Goal: Information Seeking & Learning: Learn about a topic

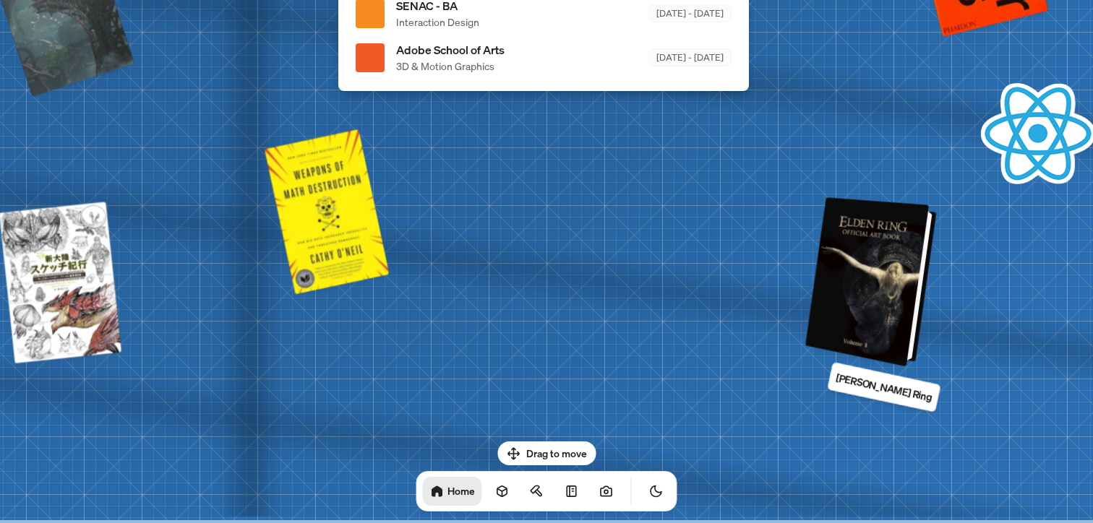
drag, startPoint x: 834, startPoint y: 274, endPoint x: 628, endPoint y: 250, distance: 207.3
click at [813, 250] on div at bounding box center [873, 282] width 120 height 163
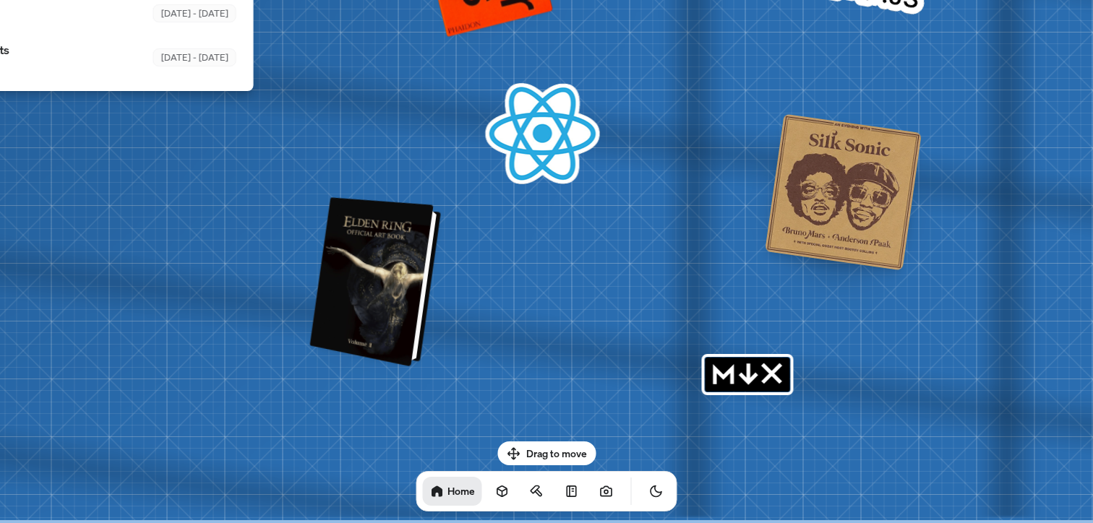
drag, startPoint x: 659, startPoint y: 249, endPoint x: 266, endPoint y: 234, distance: 393.4
click at [317, 234] on div at bounding box center [377, 282] width 120 height 163
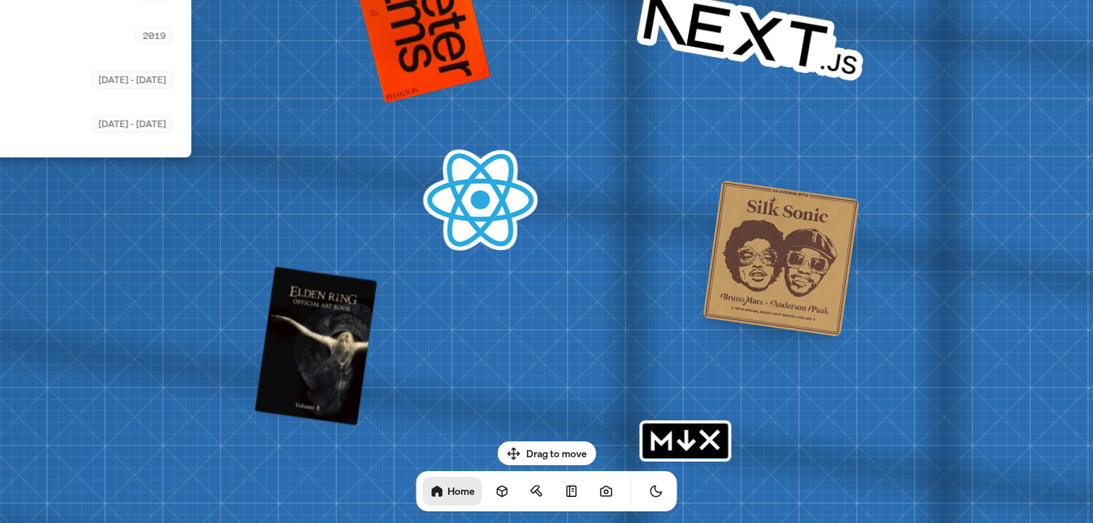
drag, startPoint x: 426, startPoint y: 153, endPoint x: 692, endPoint y: 340, distance: 324.8
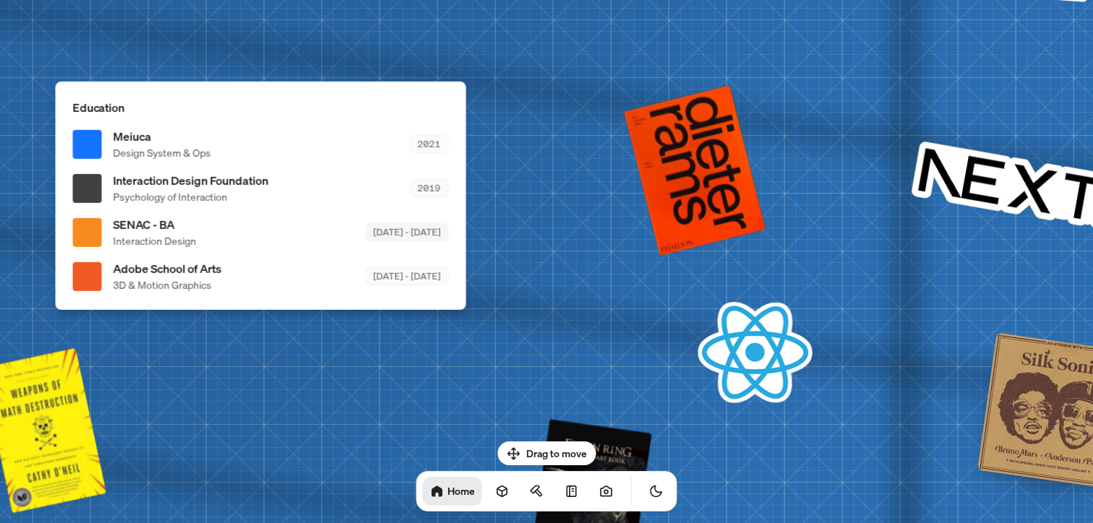
drag, startPoint x: 440, startPoint y: 230, endPoint x: 772, endPoint y: 253, distance: 332.5
click at [449, 241] on div "[DATE] - [DATE]" at bounding box center [407, 232] width 83 height 18
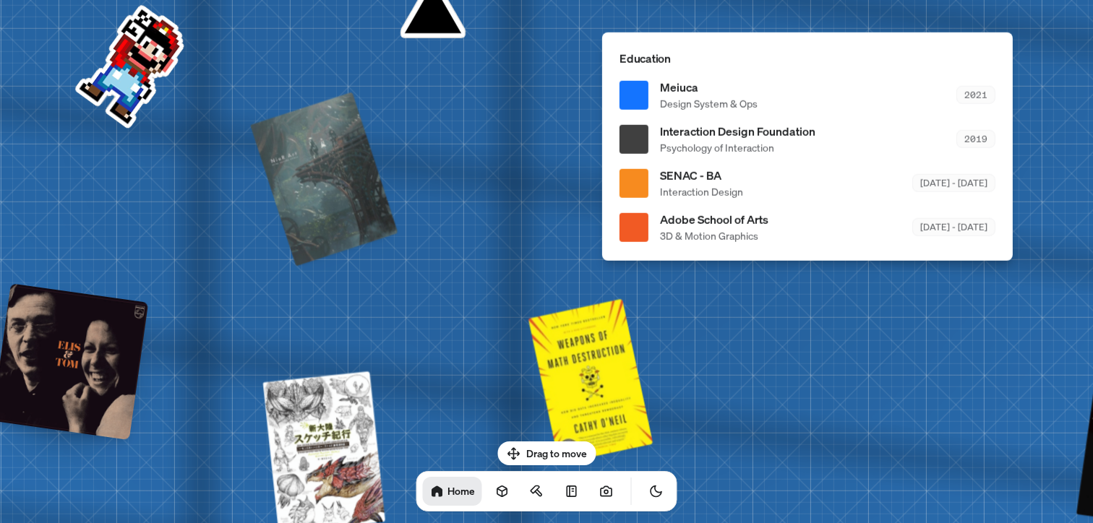
drag, startPoint x: 284, startPoint y: 134, endPoint x: 430, endPoint y: 213, distance: 166.2
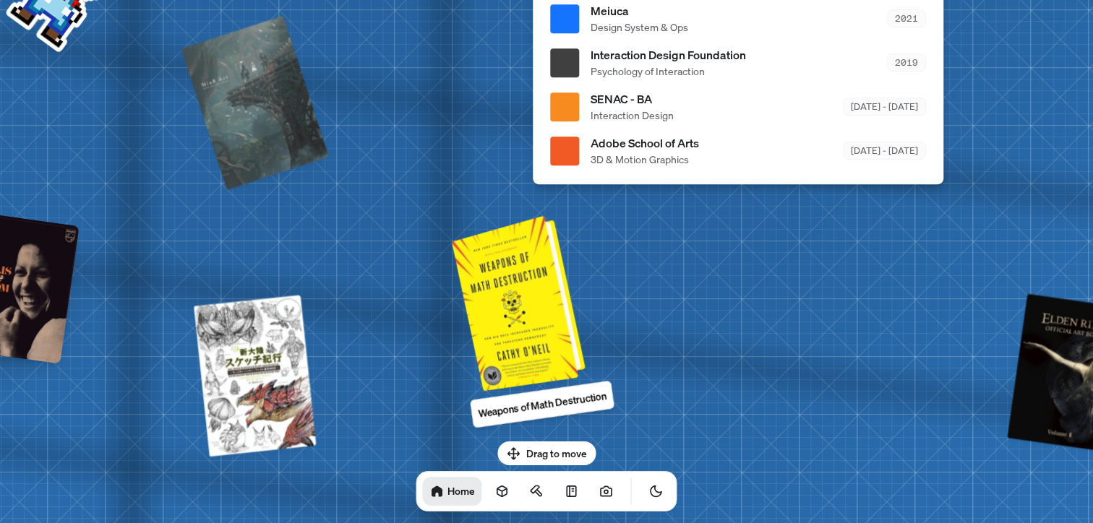
click at [494, 264] on div at bounding box center [521, 301] width 122 height 168
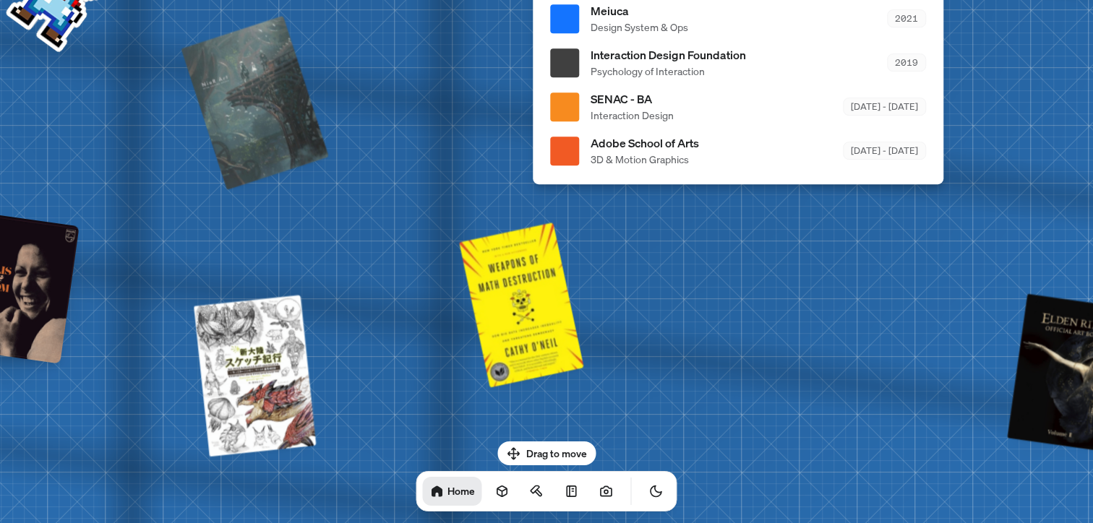
drag, startPoint x: 557, startPoint y: 450, endPoint x: 417, endPoint y: 418, distance: 143.9
click at [431, 0] on body "[PERSON_NAME] [PERSON_NAME] Design Engineer Welcome to my space on the internet…" at bounding box center [546, 0] width 1093 height 0
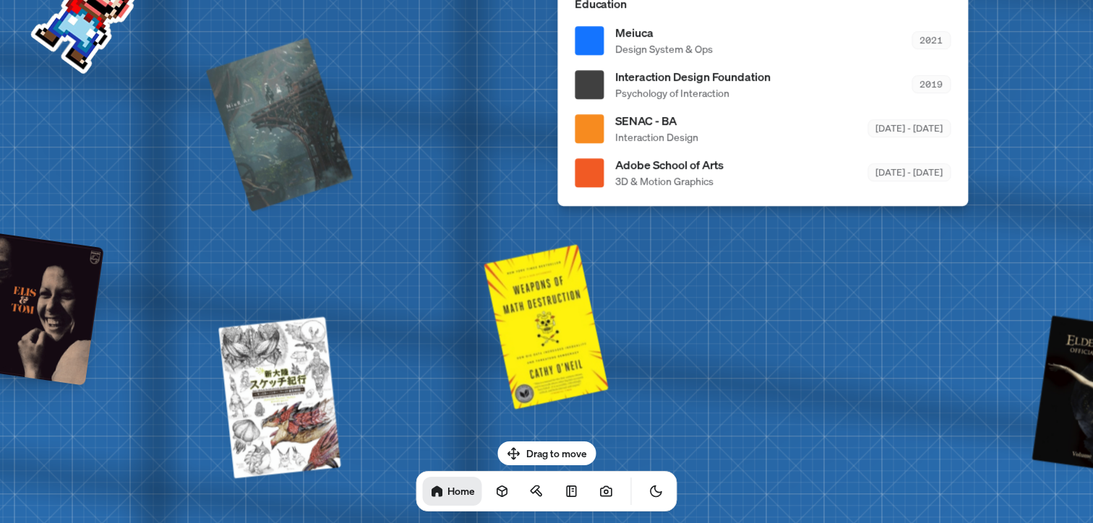
drag, startPoint x: 397, startPoint y: 203, endPoint x: 679, endPoint y: 337, distance: 312.2
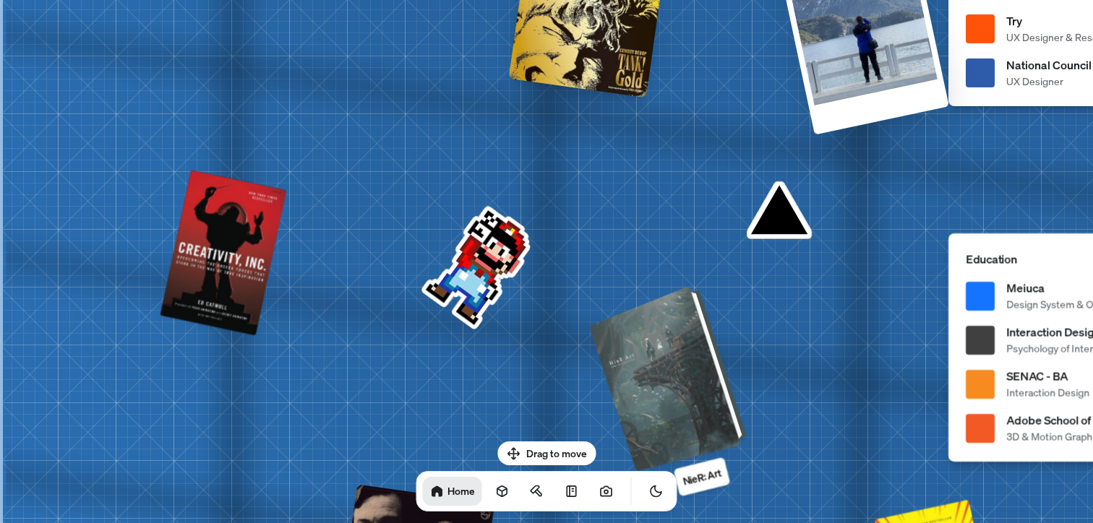
drag, startPoint x: 594, startPoint y: 244, endPoint x: 702, endPoint y: 332, distance: 138.7
click at [702, 332] on div at bounding box center [670, 377] width 147 height 178
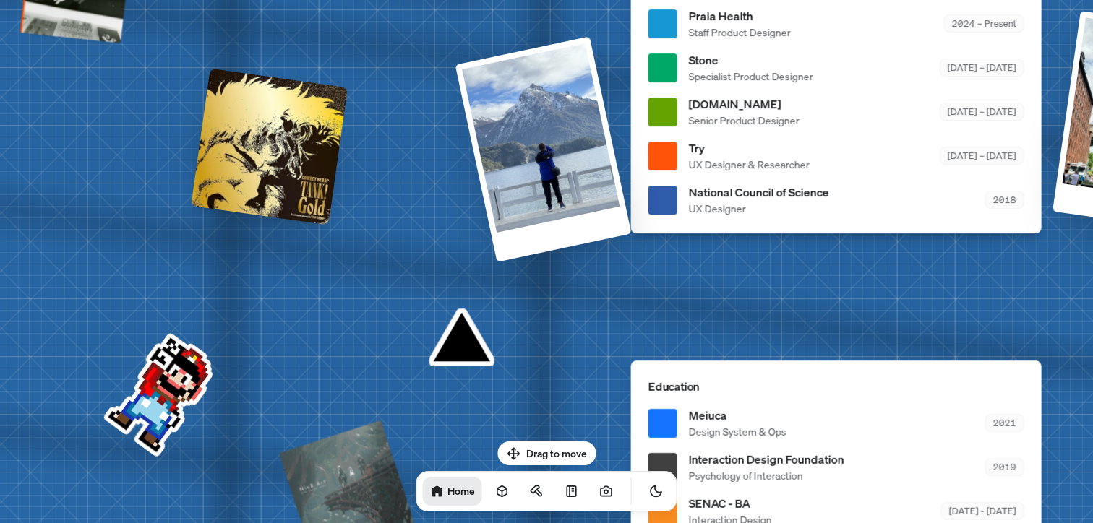
drag, startPoint x: 669, startPoint y: 264, endPoint x: 475, endPoint y: 372, distance: 221.6
click at [475, 372] on div "[PERSON_NAME] [PERSON_NAME] Design Engineer Welcome to my space on the internet…" at bounding box center [839, 23] width 2162 height 1893
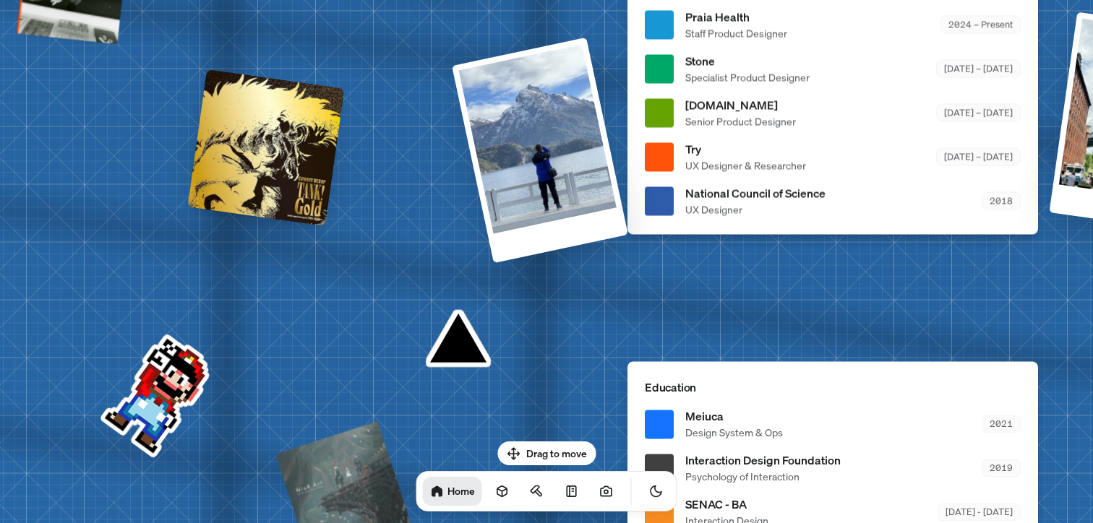
drag, startPoint x: 697, startPoint y: 202, endPoint x: 433, endPoint y: 352, distance: 304.2
click at [685, 217] on span "UX Designer" at bounding box center [755, 209] width 140 height 15
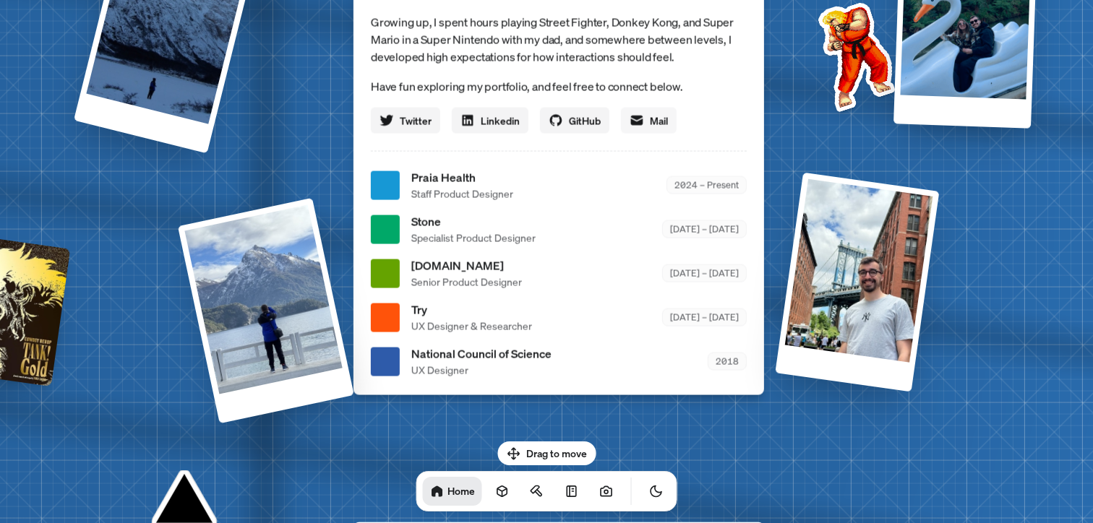
drag, startPoint x: 670, startPoint y: 104, endPoint x: 600, endPoint y: 287, distance: 195.5
click at [601, 134] on div "Welcome to my space on the internet. I'm a design engineer who crafts interacti…" at bounding box center [559, 49] width 376 height 169
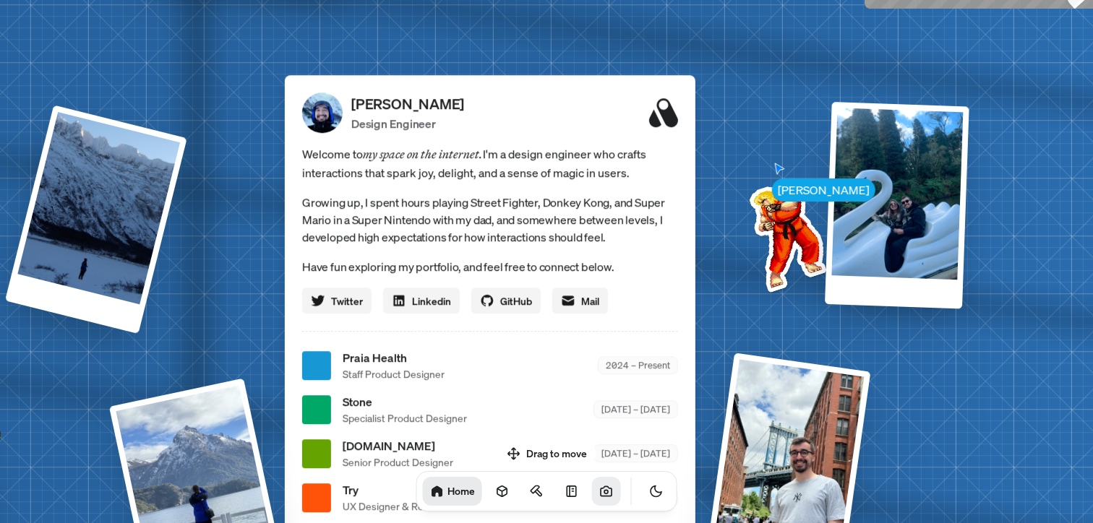
click at [600, 496] on icon at bounding box center [605, 490] width 11 height 9
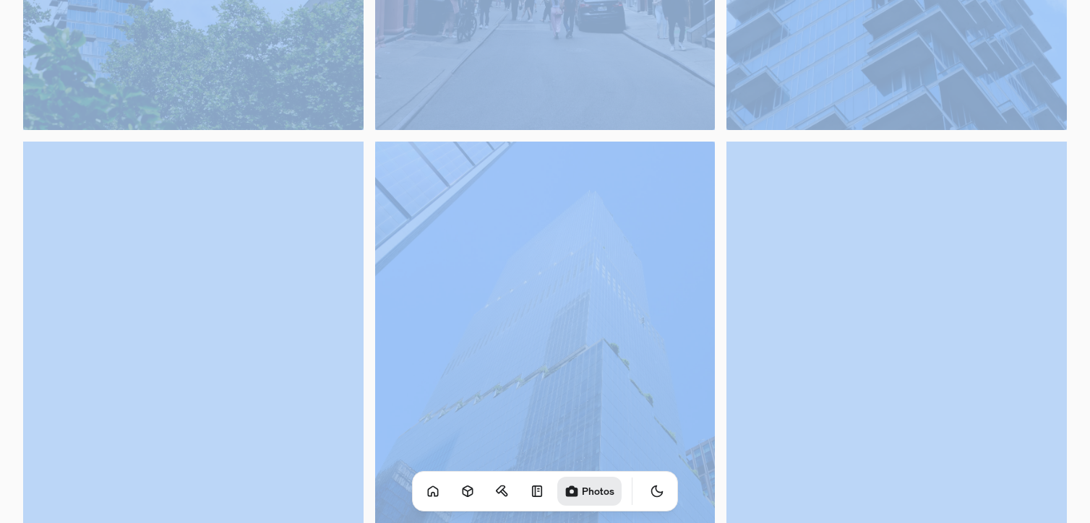
scroll to position [186, 0]
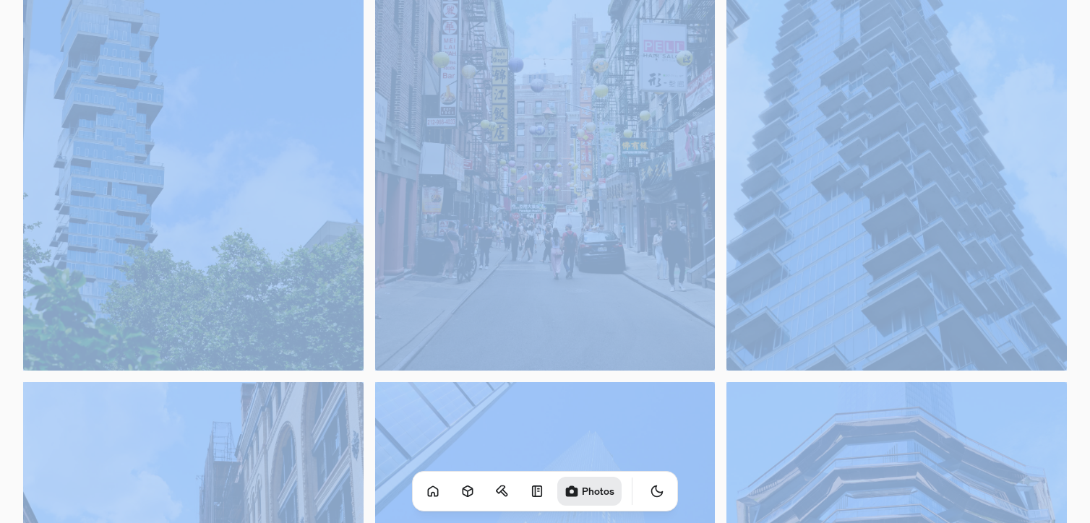
click at [561, 493] on link "Photos" at bounding box center [589, 491] width 64 height 29
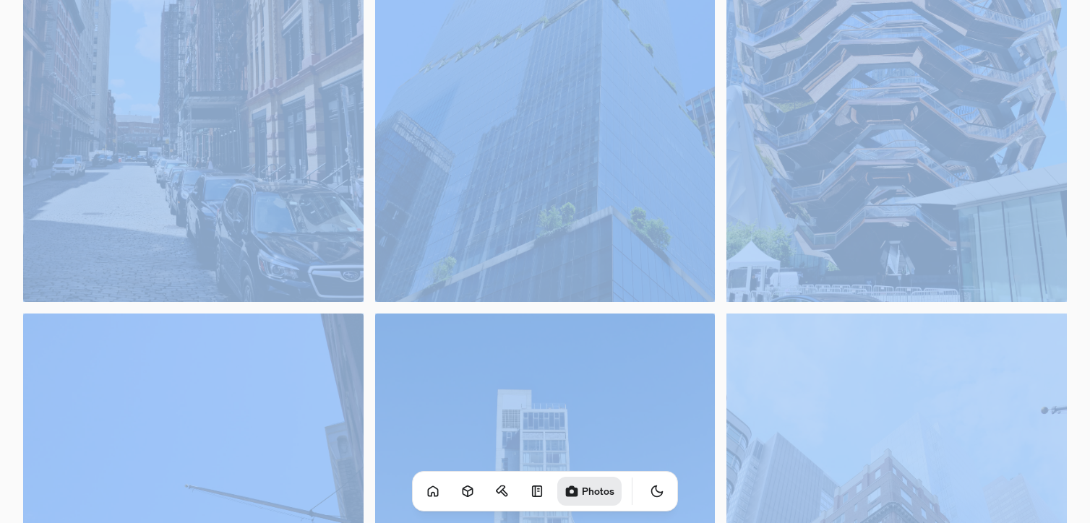
scroll to position [856, 0]
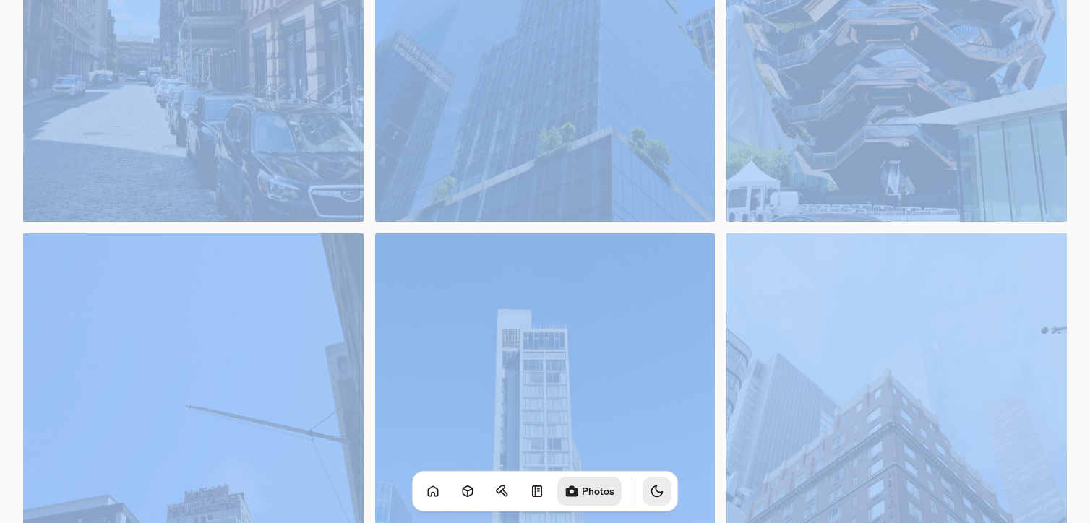
click at [652, 496] on icon "Toggle Theme" at bounding box center [657, 491] width 11 height 11
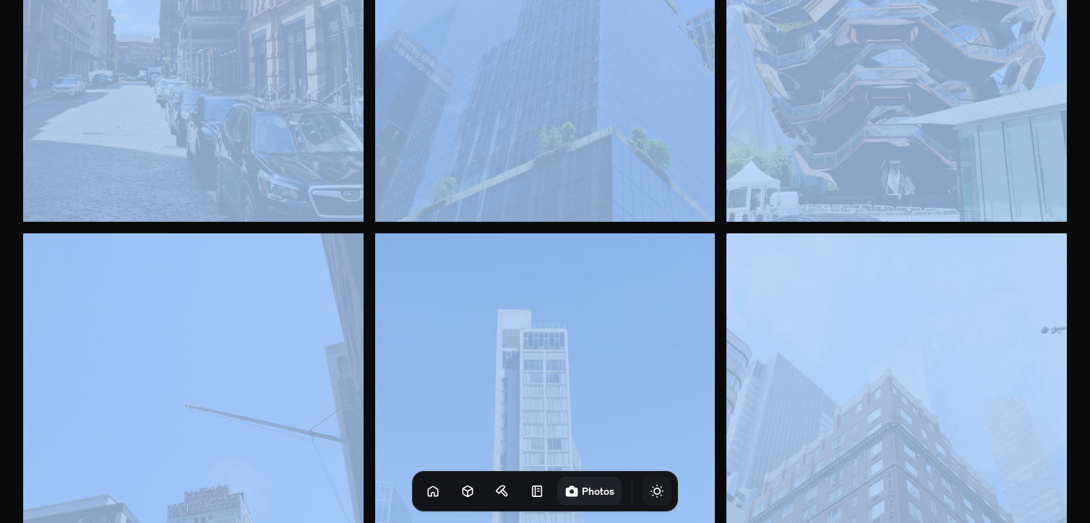
click at [650, 496] on icon "Toggle Theme" at bounding box center [657, 491] width 14 height 14
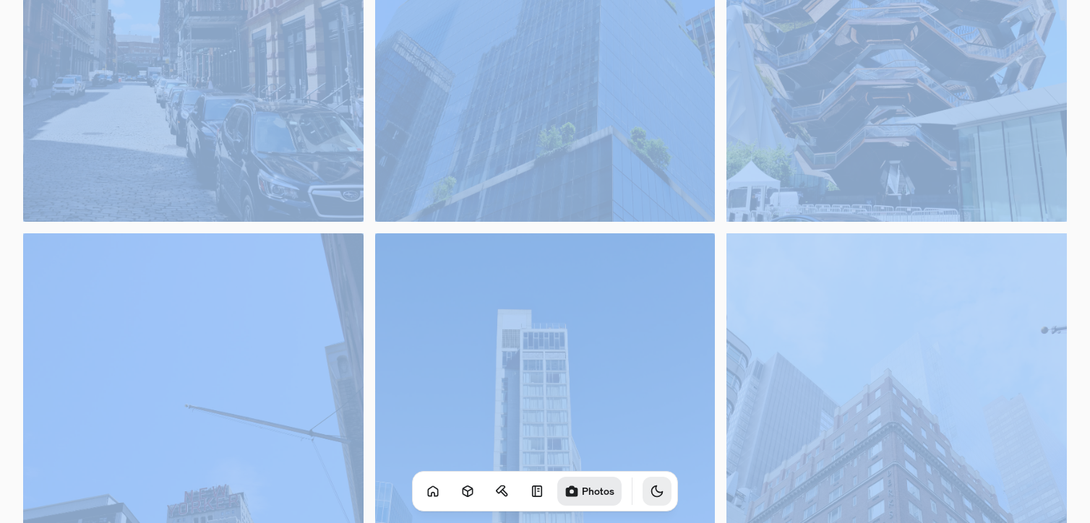
click at [0, 0] on icon "Toggle Audio" at bounding box center [0, 0] width 0 height 0
click at [530, 492] on icon at bounding box center [537, 491] width 14 height 14
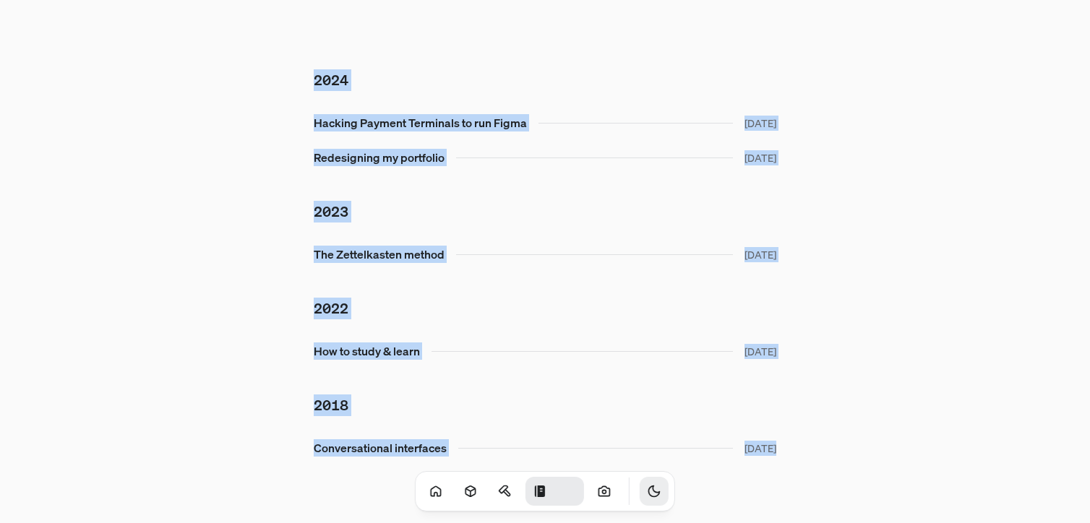
click at [0, 0] on button "Toggle Audio" at bounding box center [0, 0] width 0 height 0
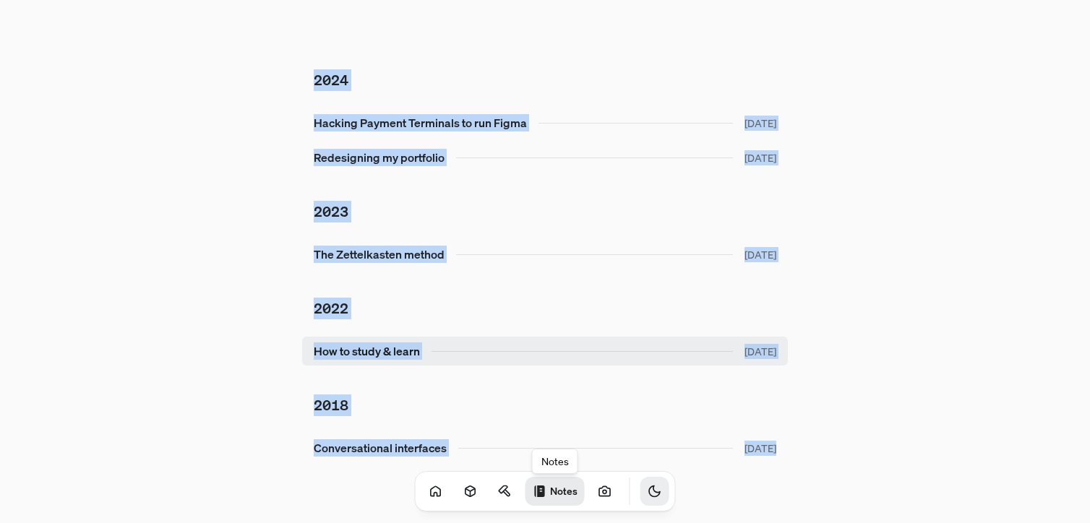
scroll to position [20, 0]
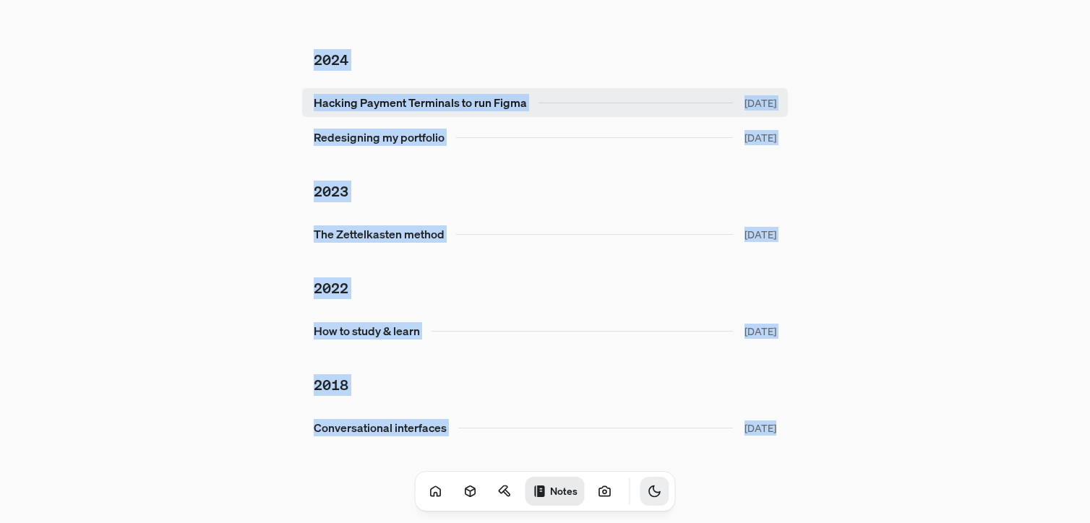
click at [401, 101] on link "Hacking Payment Terminals to run Figma [DATE]" at bounding box center [545, 102] width 486 height 29
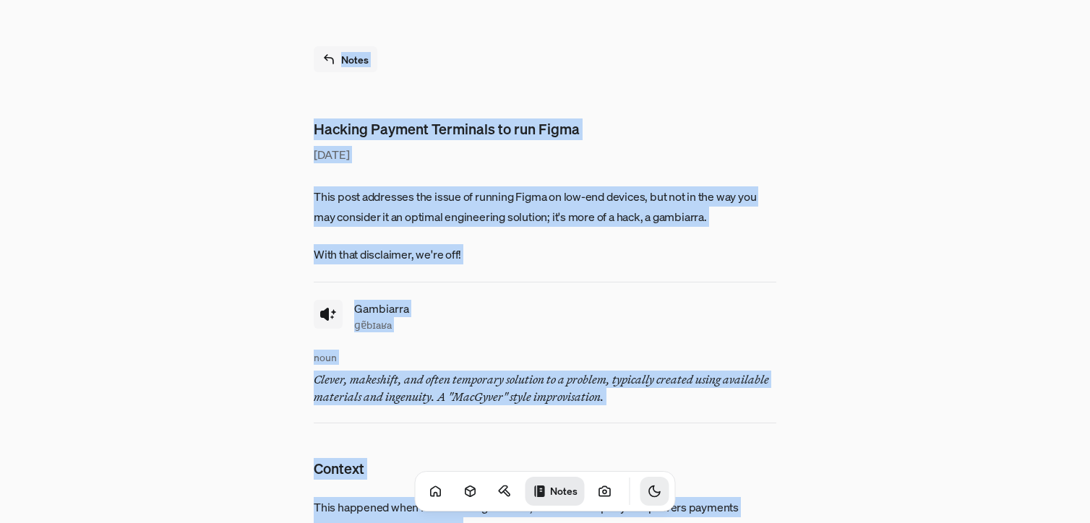
click at [365, 59] on link "Notes" at bounding box center [346, 59] width 64 height 26
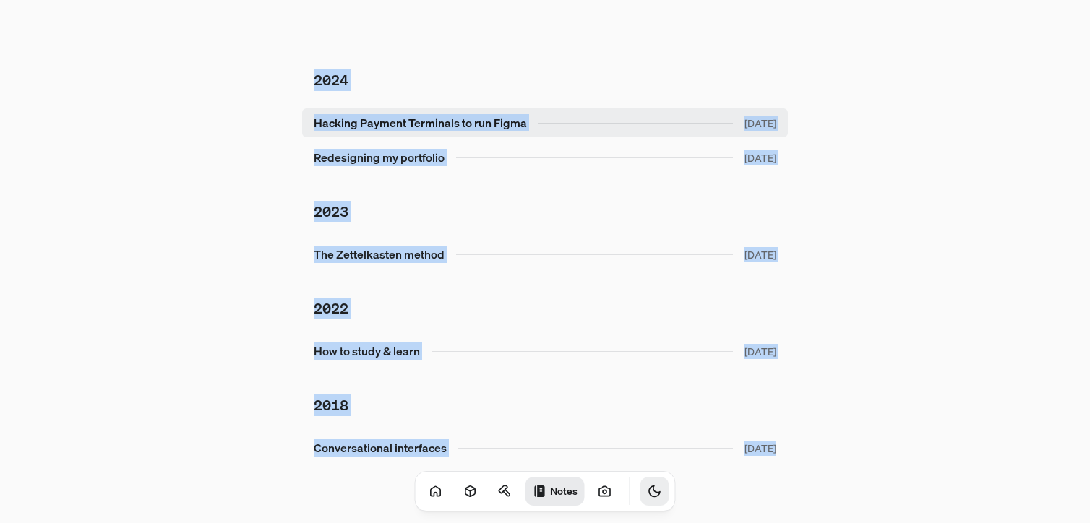
click at [402, 119] on link "Hacking Payment Terminals to run Figma [DATE]" at bounding box center [545, 122] width 486 height 29
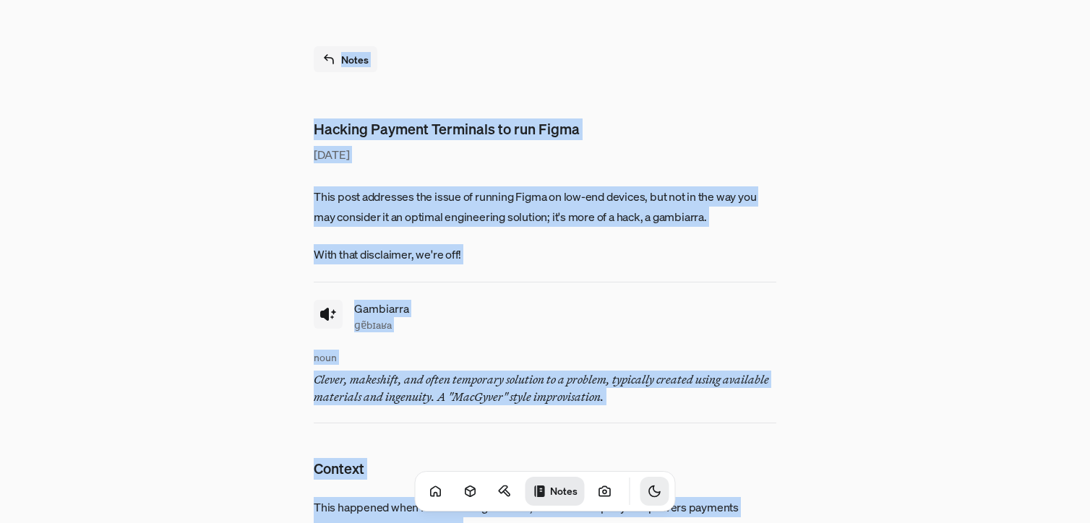
scroll to position [350, 0]
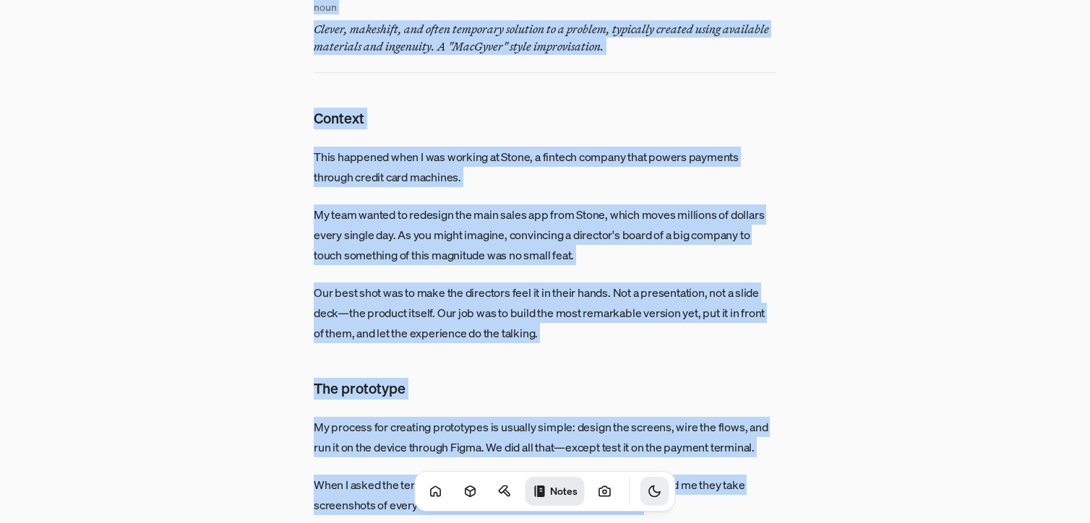
click at [413, 218] on p "My team wanted to redesign the main sales app from Stone, which moves millions …" at bounding box center [545, 234] width 462 height 61
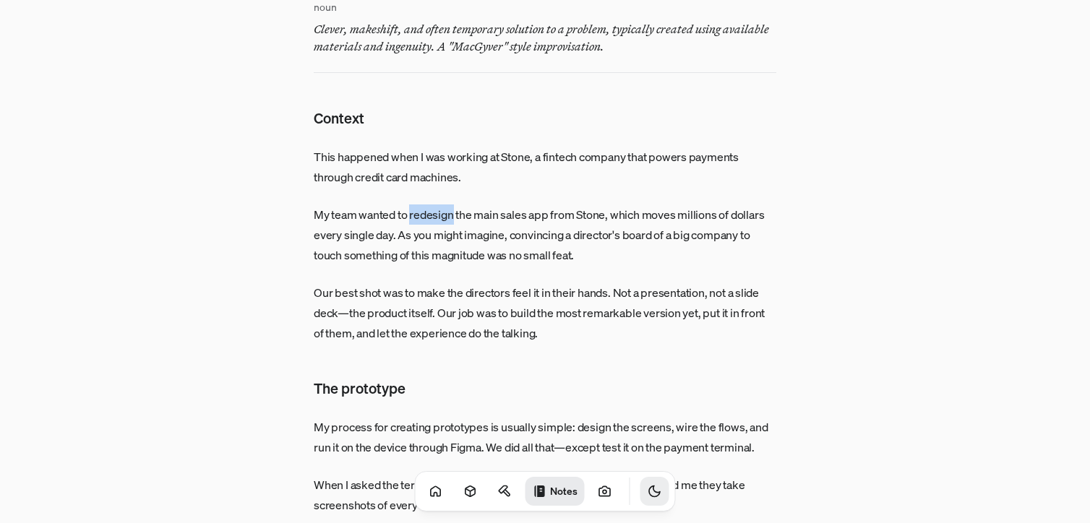
click at [413, 218] on p "My team wanted to redesign the main sales app from Stone, which moves millions …" at bounding box center [545, 234] width 462 height 61
click at [335, 212] on p "My team wanted to redesign the main sales app from Stone, which moves millions …" at bounding box center [545, 234] width 462 height 61
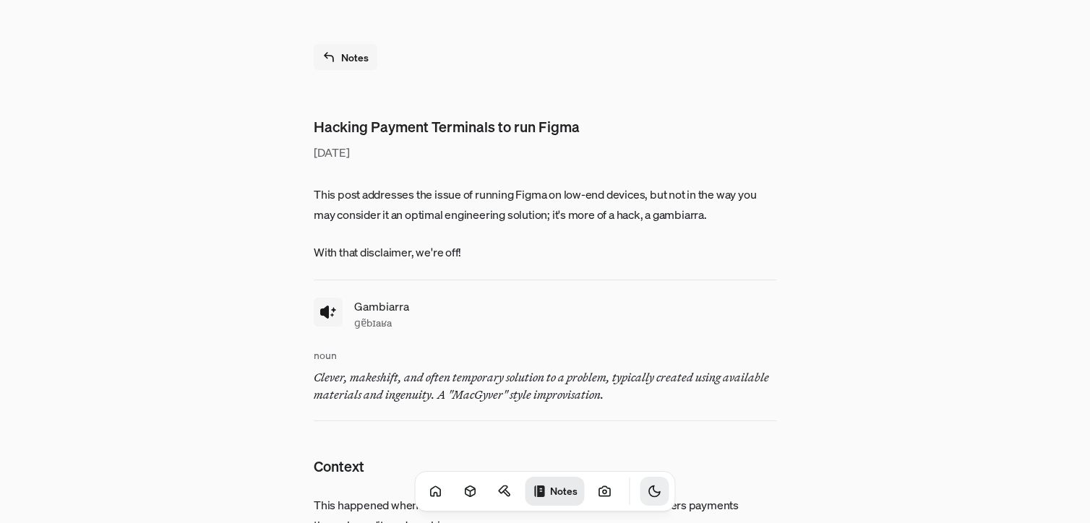
click at [335, 48] on link "Notes" at bounding box center [346, 57] width 64 height 26
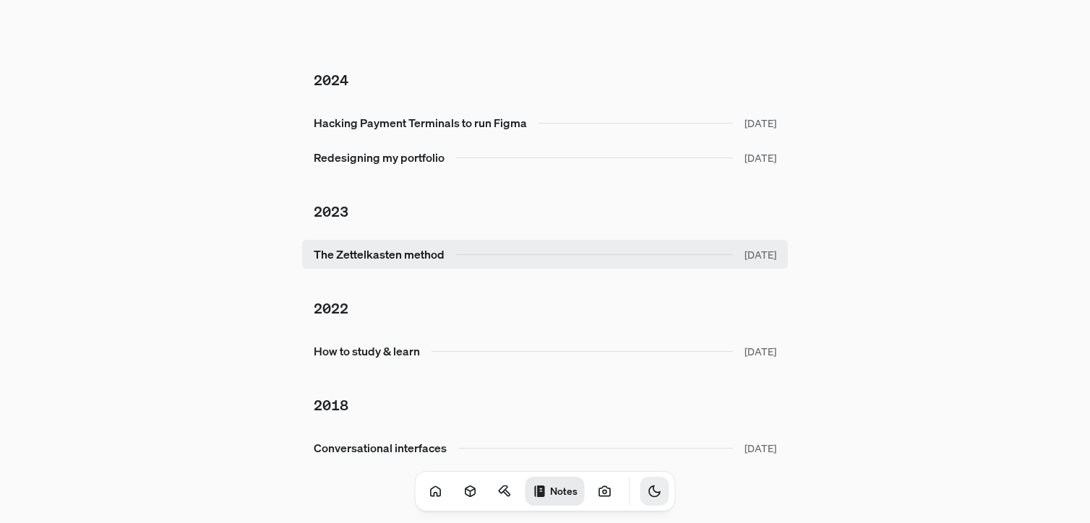
click at [470, 249] on link "The Zettelkasten method [DATE]" at bounding box center [545, 254] width 486 height 29
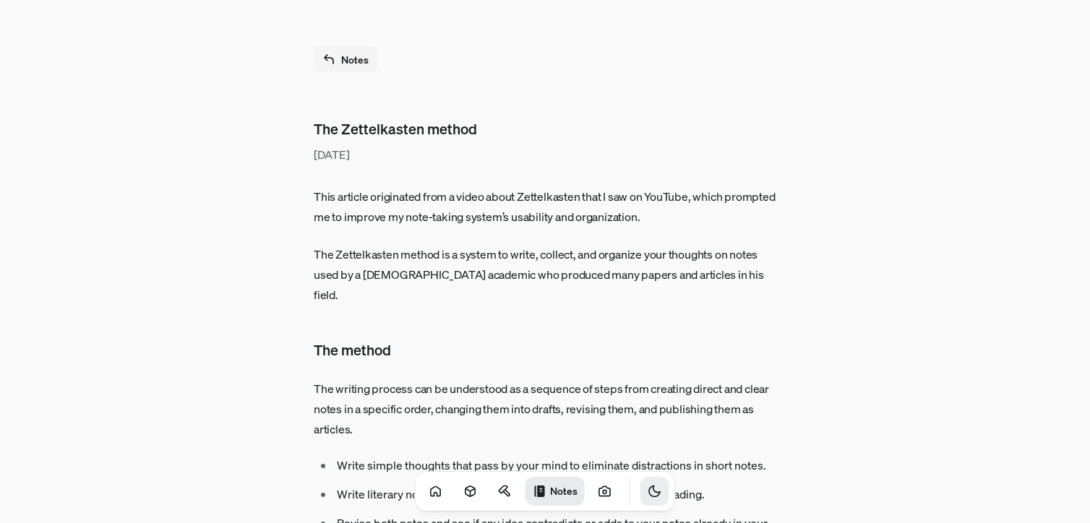
click at [348, 58] on link "Notes" at bounding box center [346, 59] width 64 height 26
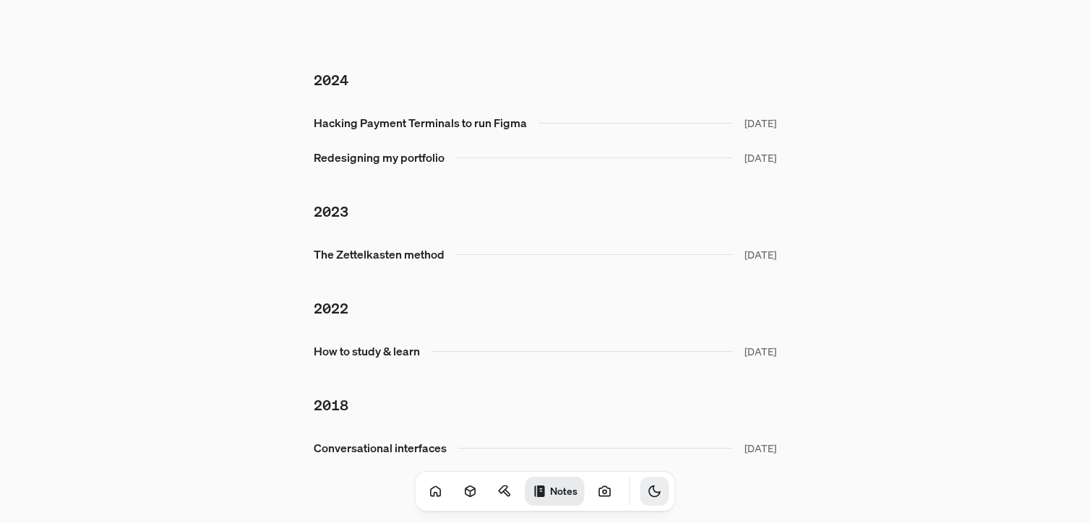
click at [502, 493] on div "Notes" at bounding box center [545, 491] width 261 height 40
click at [499, 493] on link at bounding box center [505, 491] width 29 height 29
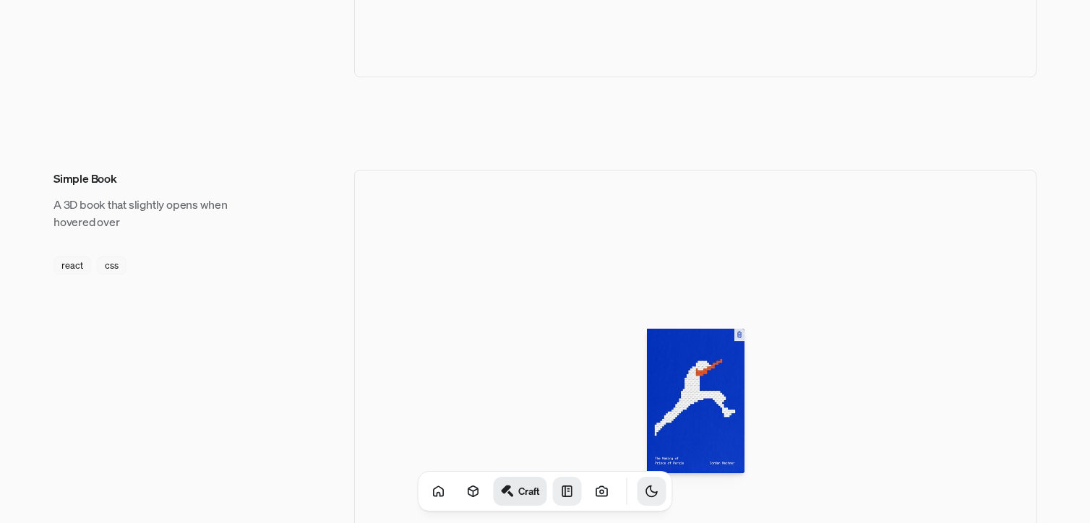
scroll to position [1059, 0]
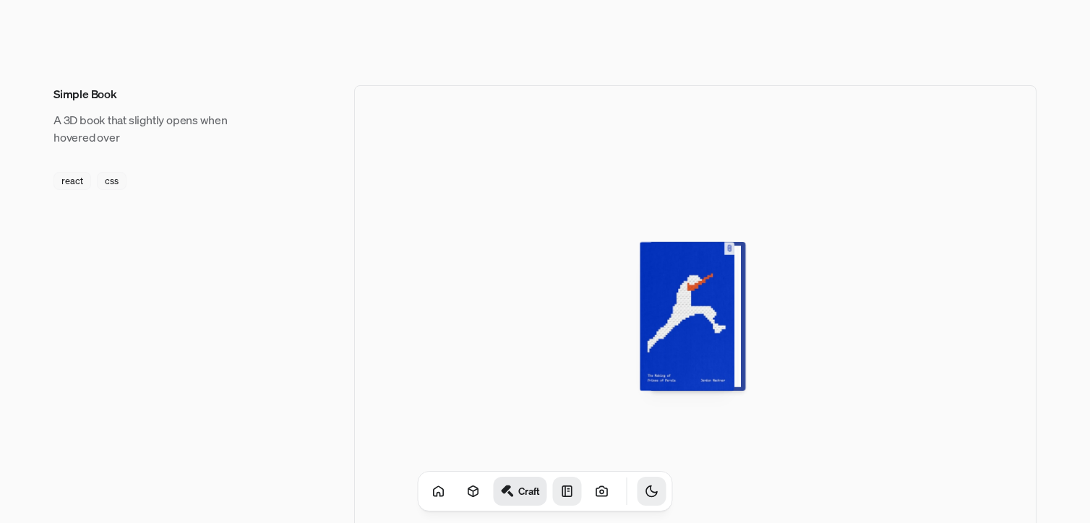
click at [692, 294] on div at bounding box center [692, 316] width 95 height 149
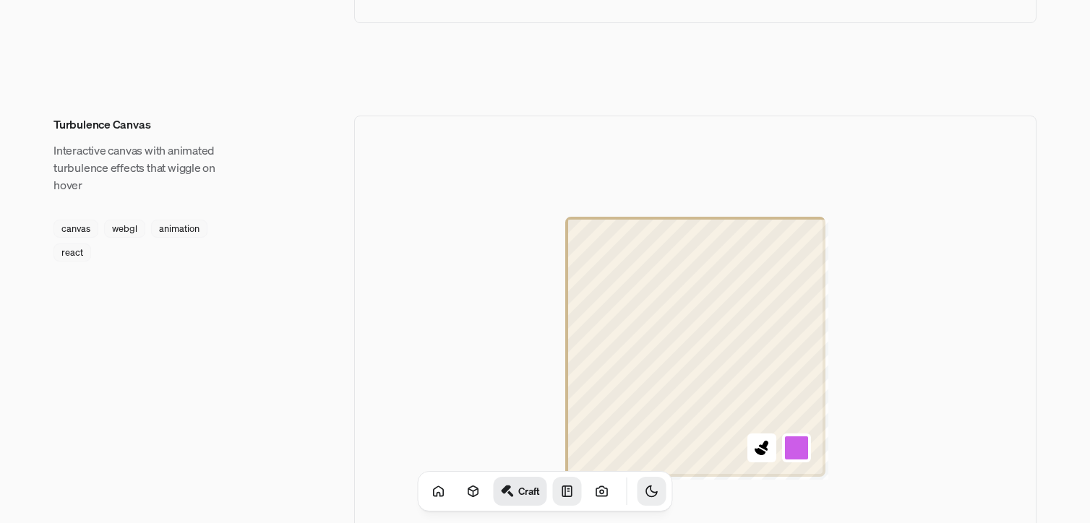
scroll to position [1792, 0]
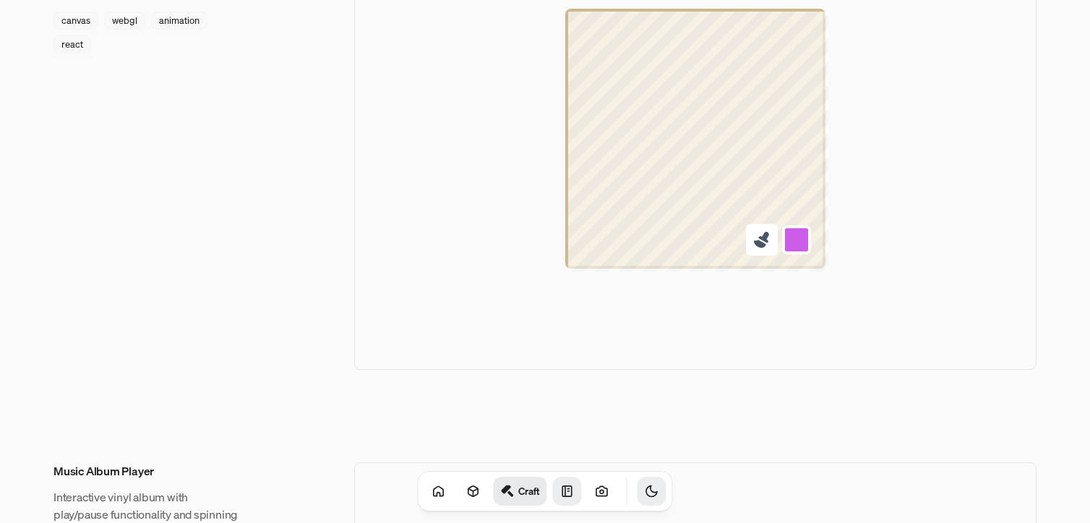
click at [750, 237] on div at bounding box center [695, 139] width 260 height 260
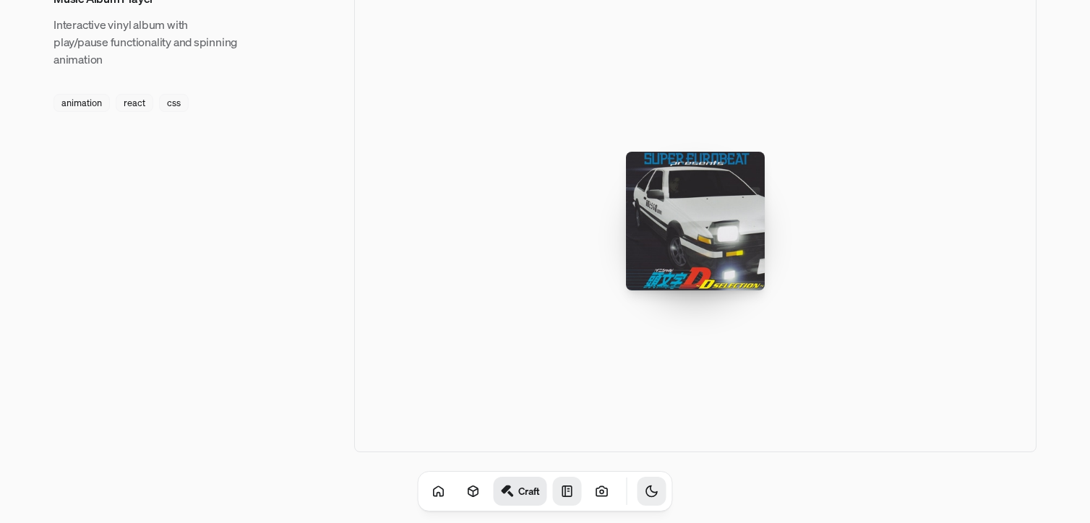
scroll to position [2255, 0]
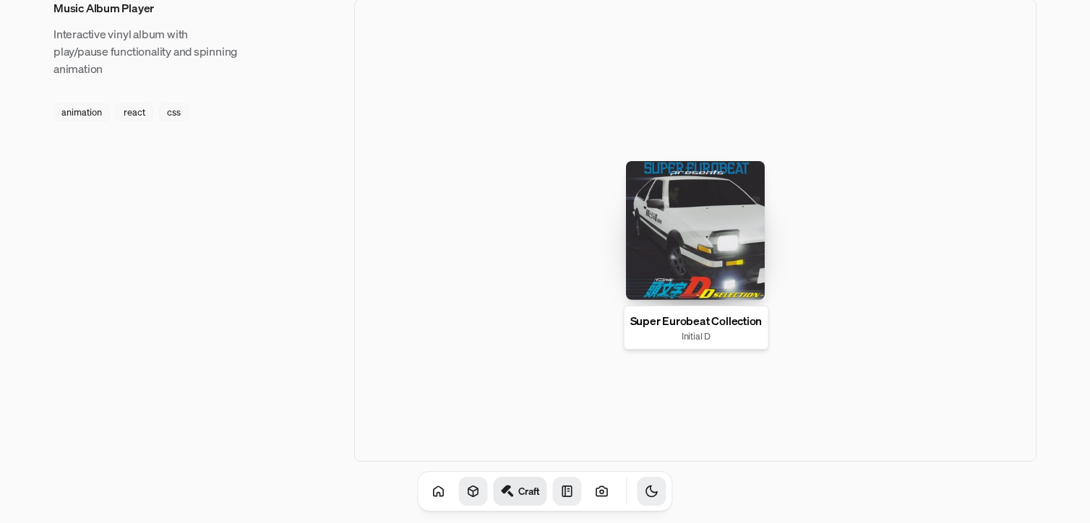
click at [463, 495] on link at bounding box center [473, 491] width 29 height 29
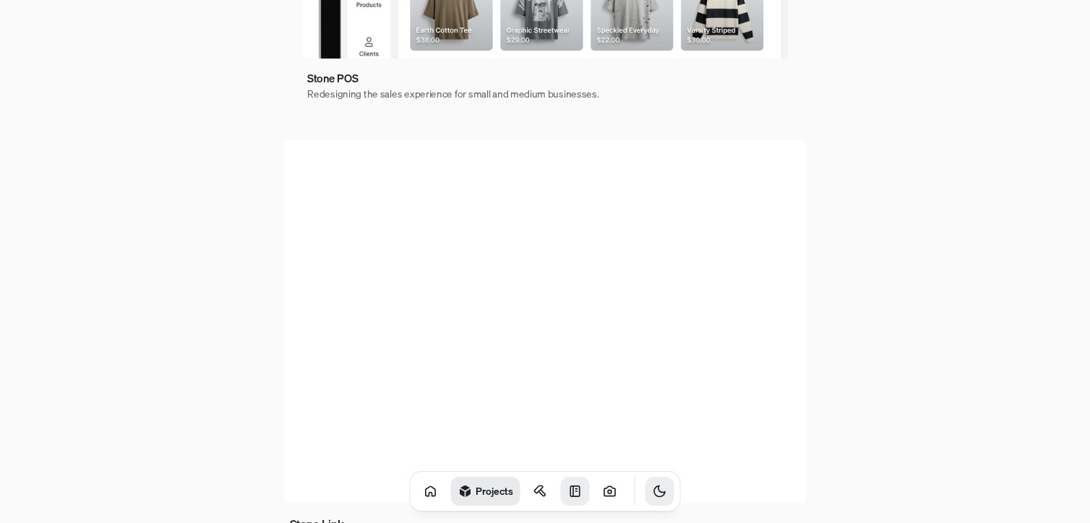
scroll to position [43, 0]
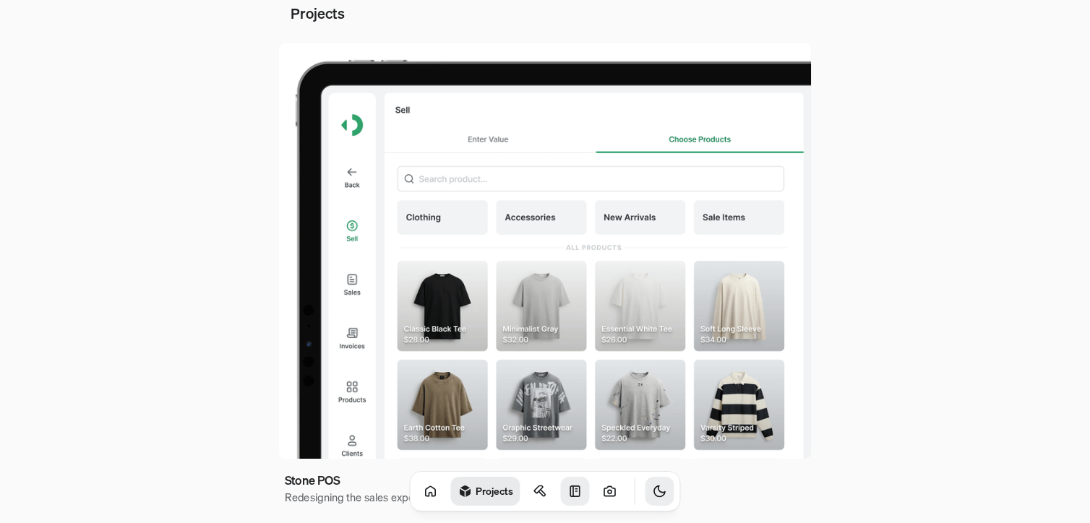
click at [520, 248] on img at bounding box center [545, 250] width 532 height 415
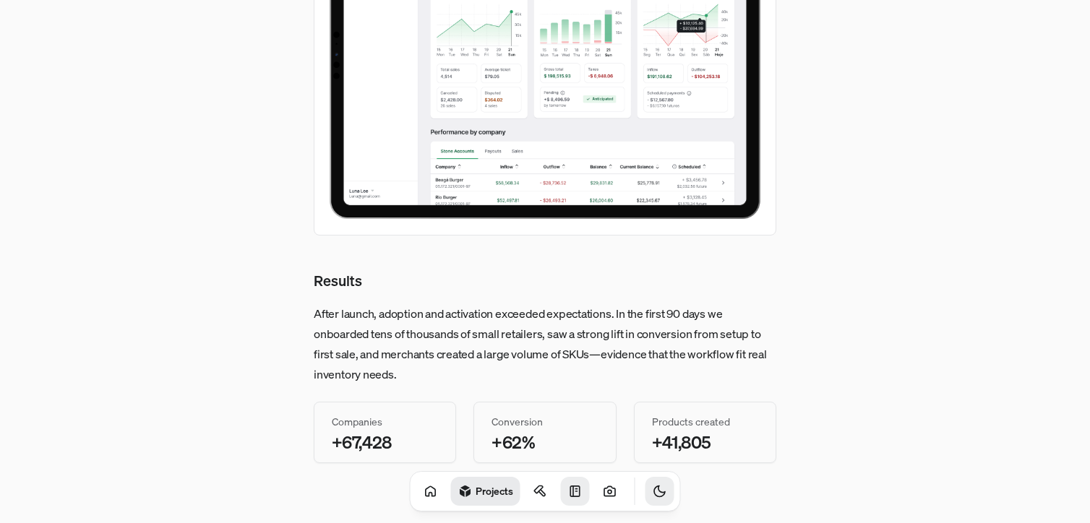
scroll to position [5252, 0]
